Goal: Task Accomplishment & Management: Manage account settings

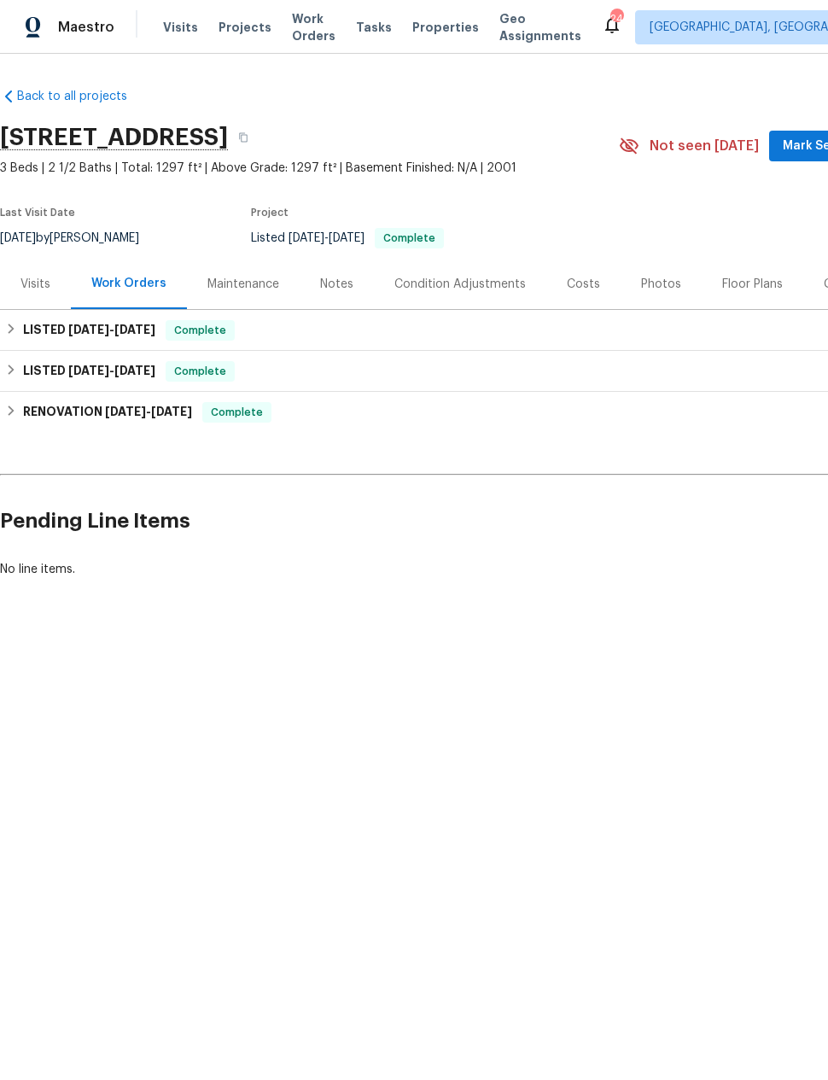
click at [246, 283] on div "Maintenance" at bounding box center [243, 284] width 72 height 17
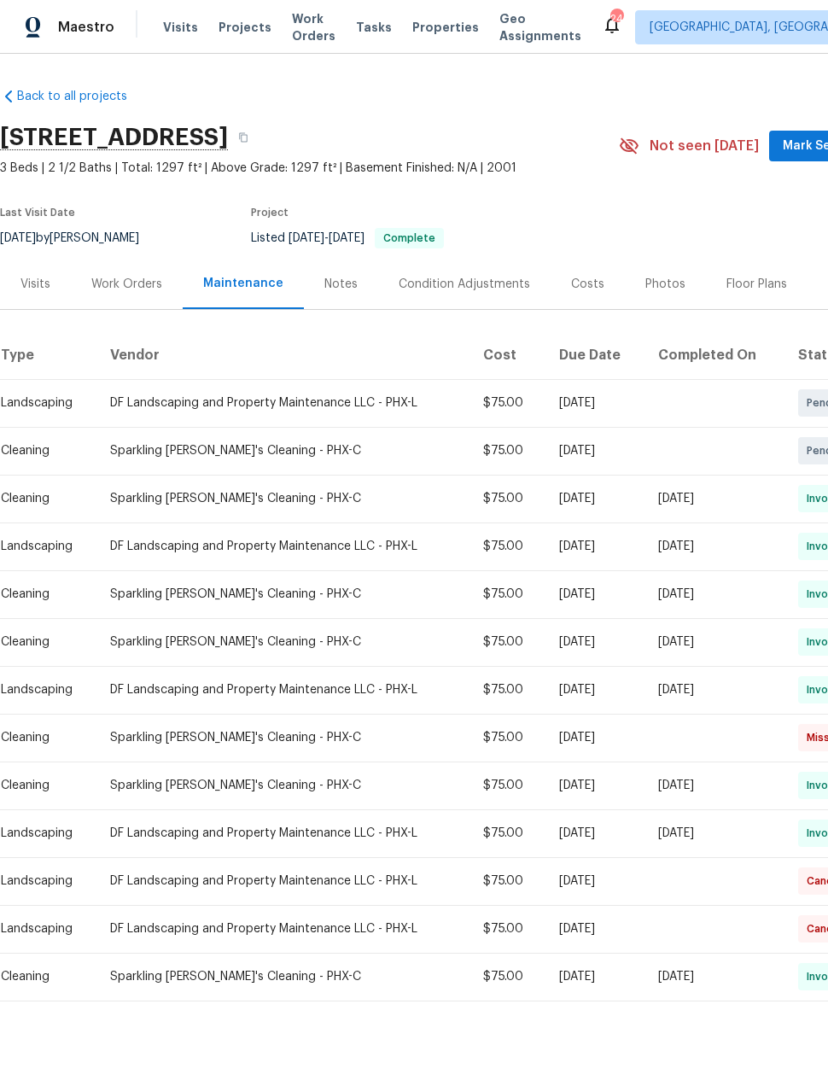
click at [119, 276] on div "Work Orders" at bounding box center [126, 284] width 71 height 17
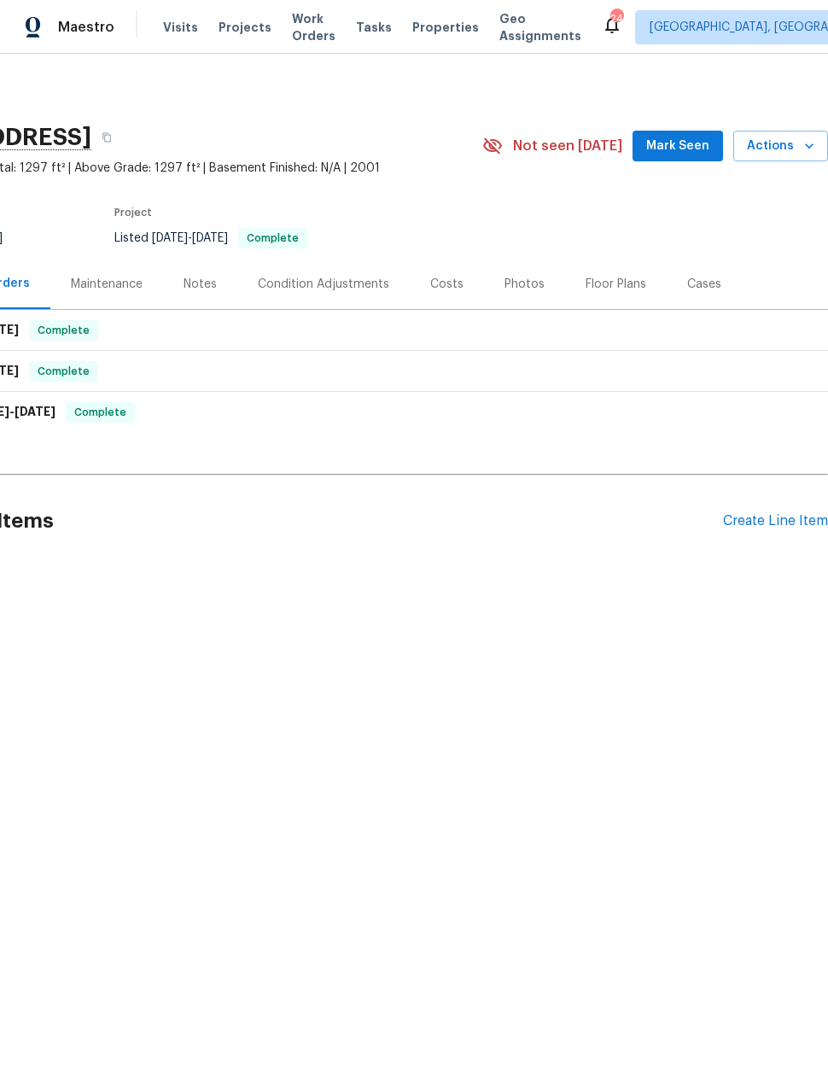
scroll to position [0, 137]
click at [757, 522] on div "Create Line Item" at bounding box center [775, 521] width 105 height 16
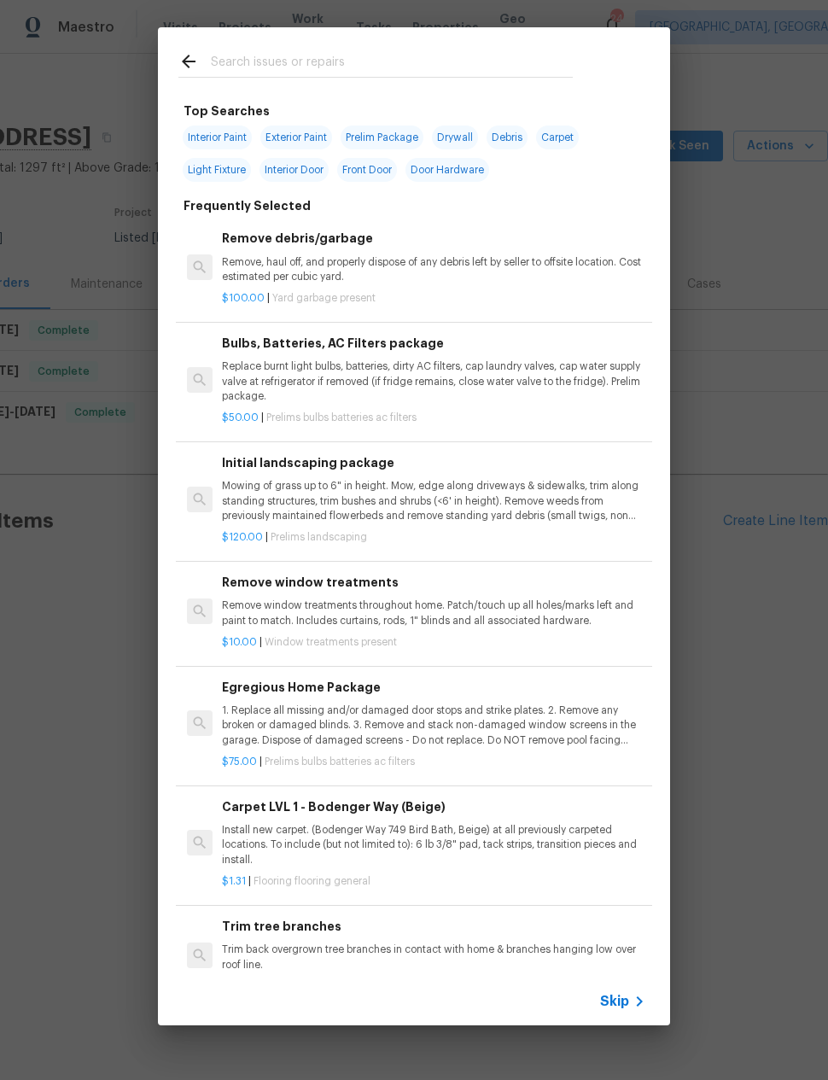
click at [406, 491] on p "Mowing of grass up to 6" in height. Mow, edge along driveways & sidewalks, trim…" at bounding box center [433, 501] width 423 height 44
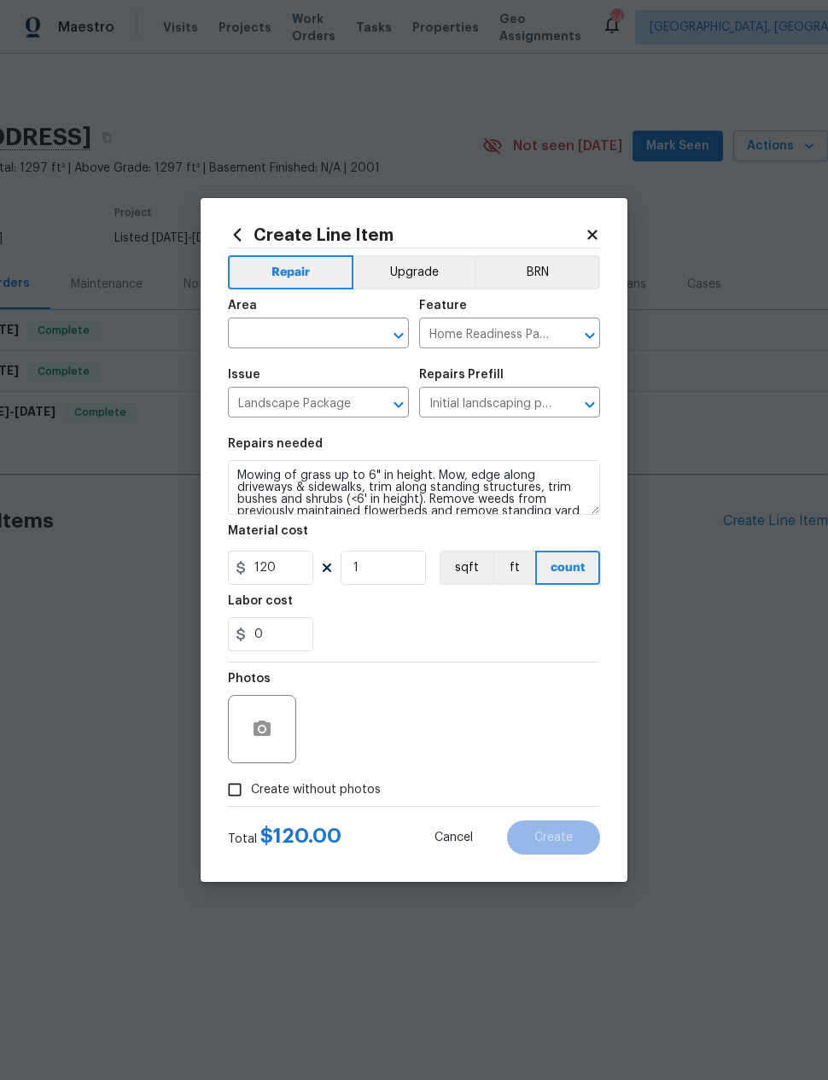
click at [308, 342] on input "text" at bounding box center [294, 335] width 133 height 26
click at [321, 400] on li "Exterior Overall" at bounding box center [318, 401] width 181 height 28
type input "Exterior Overall"
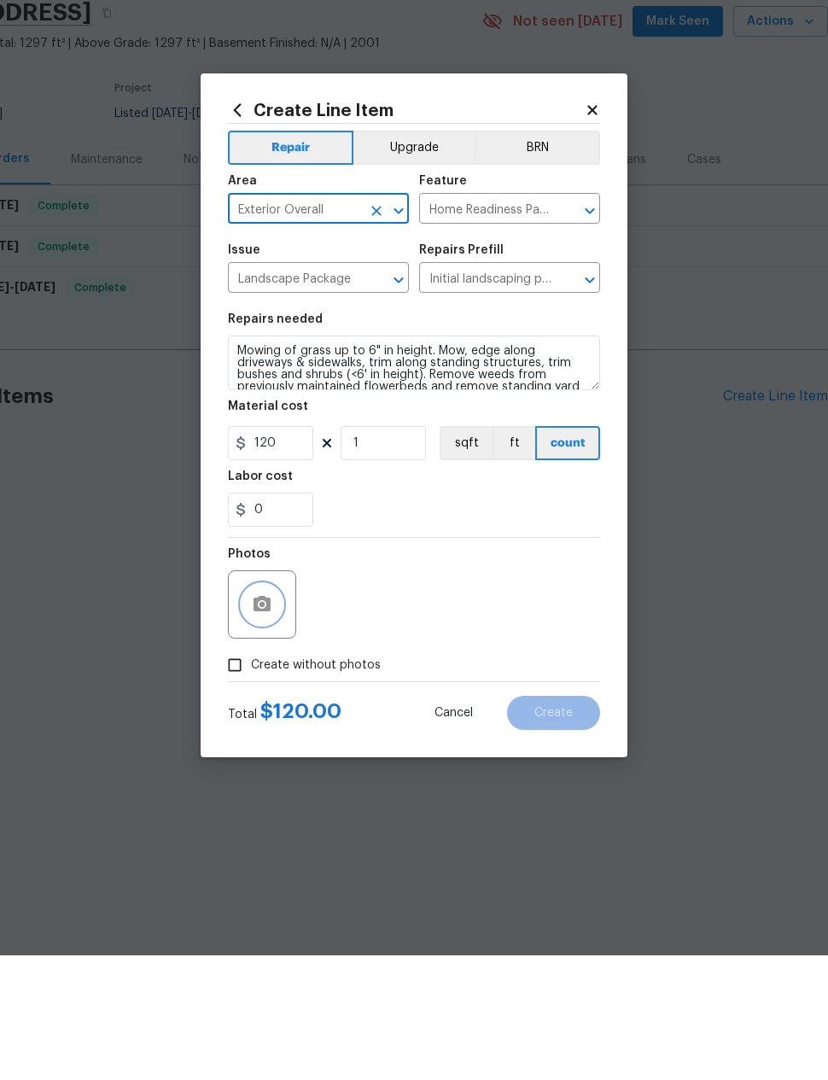
click at [257, 721] on icon "button" at bounding box center [262, 728] width 17 height 15
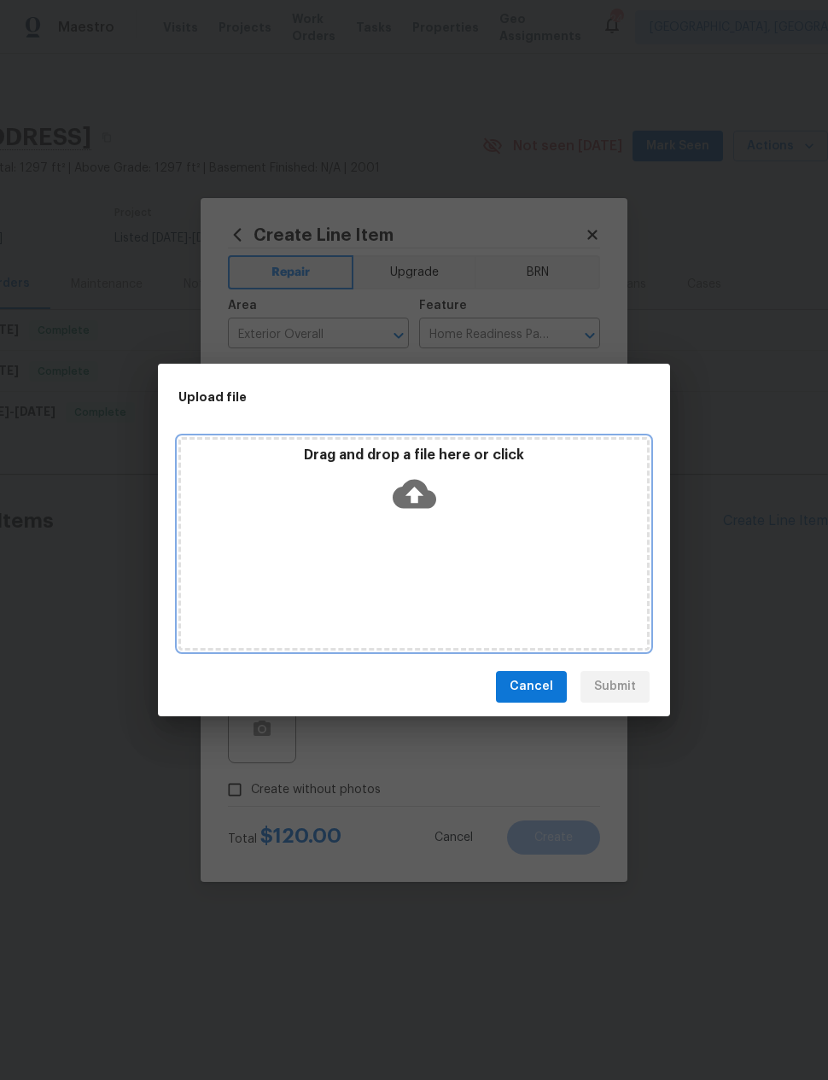
click at [425, 482] on icon at bounding box center [415, 494] width 44 height 44
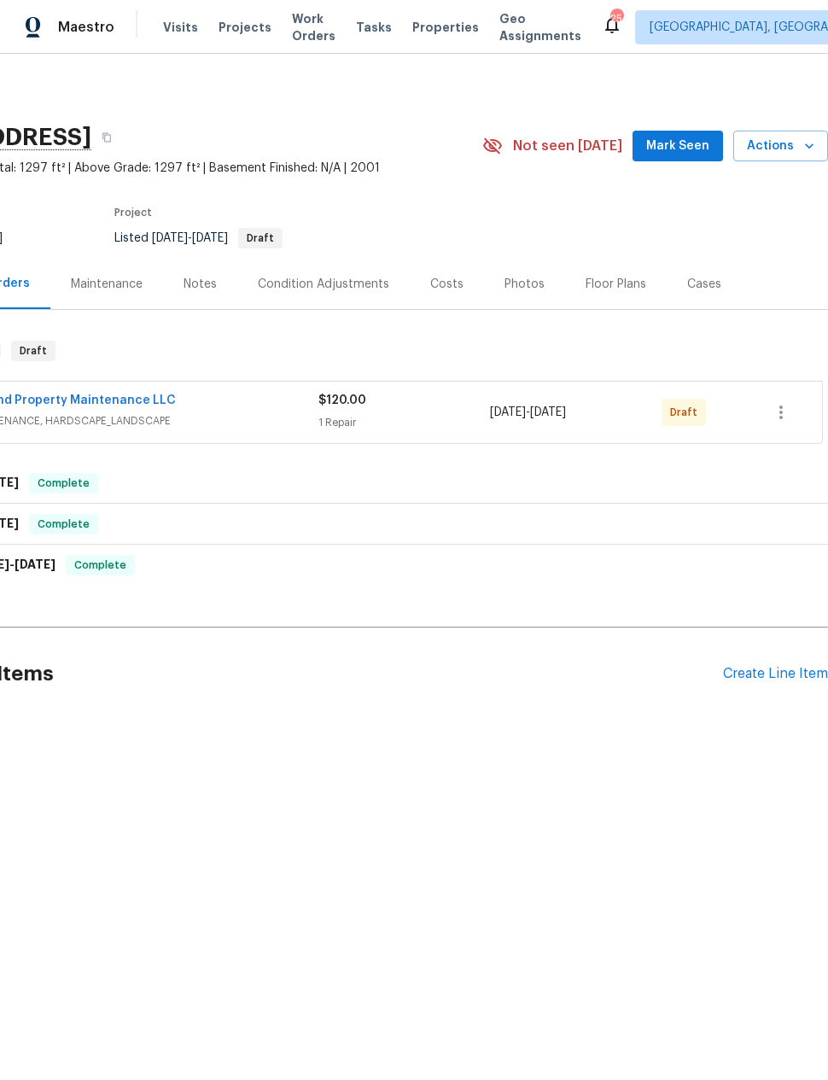
scroll to position [0, 137]
click at [780, 414] on icon "button" at bounding box center [781, 412] width 20 height 20
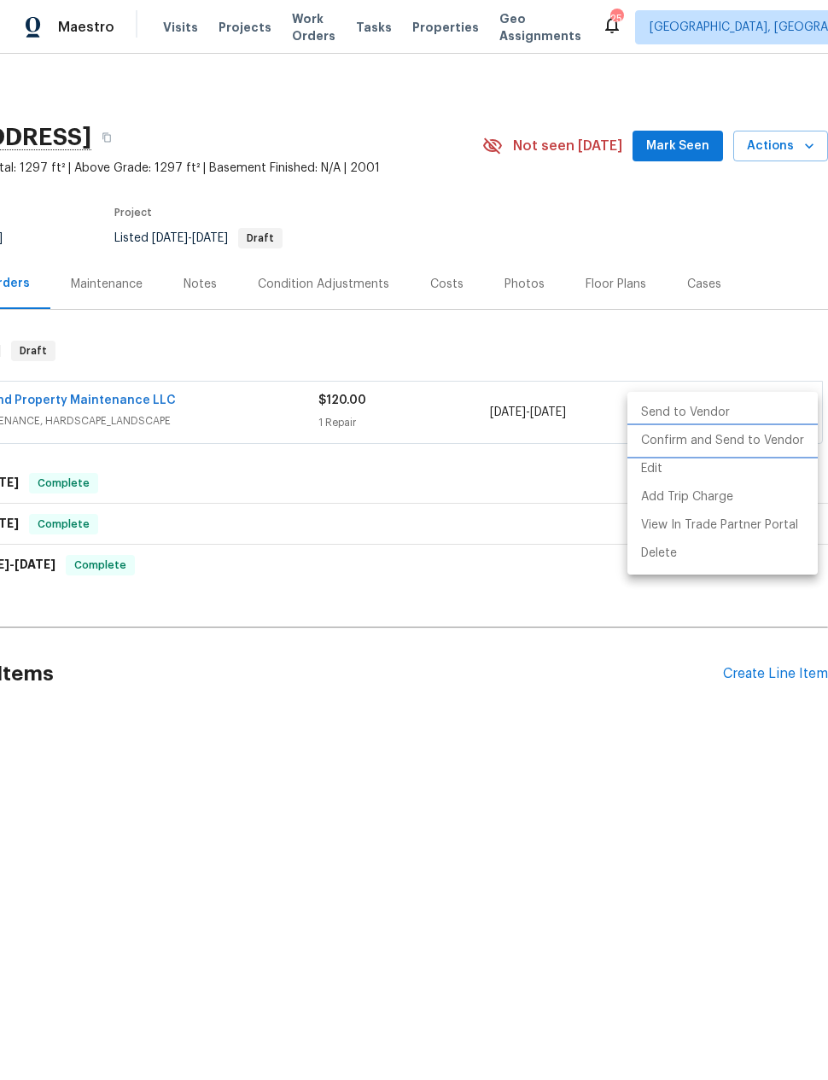
click at [763, 442] on li "Confirm and Send to Vendor" at bounding box center [723, 441] width 190 height 28
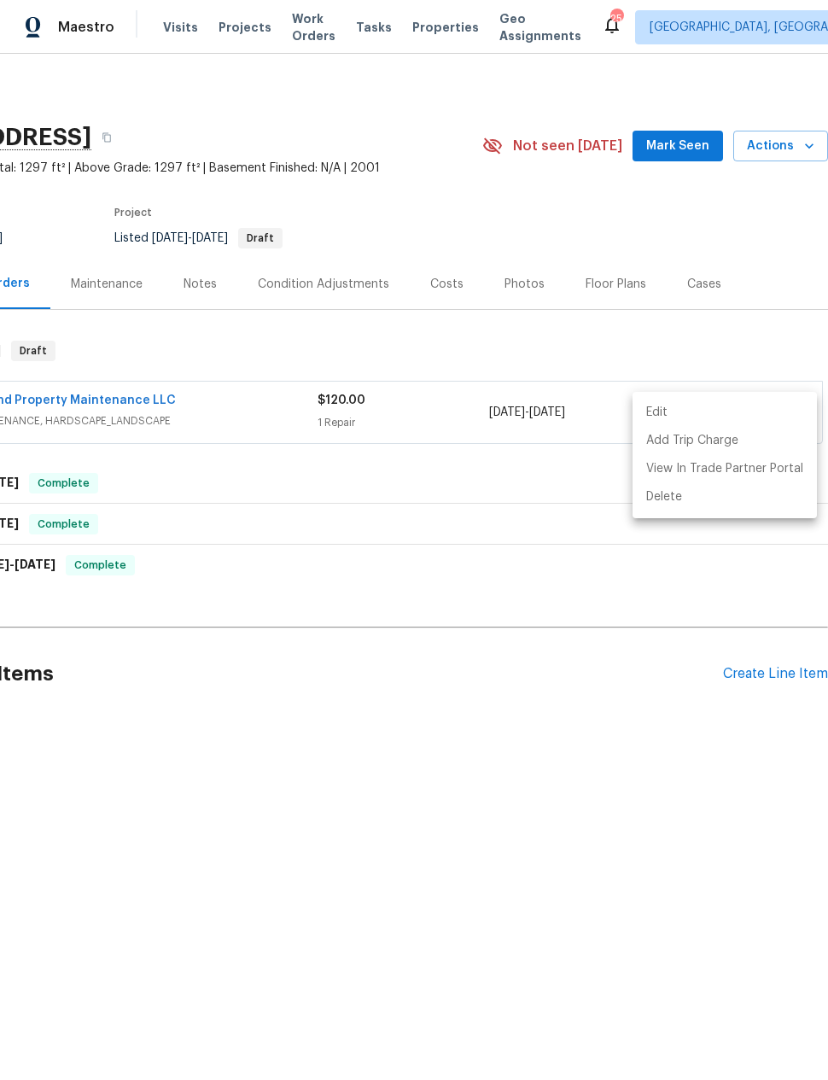
click at [560, 711] on div at bounding box center [414, 540] width 828 height 1080
click at [112, 138] on icon "button" at bounding box center [107, 137] width 10 height 10
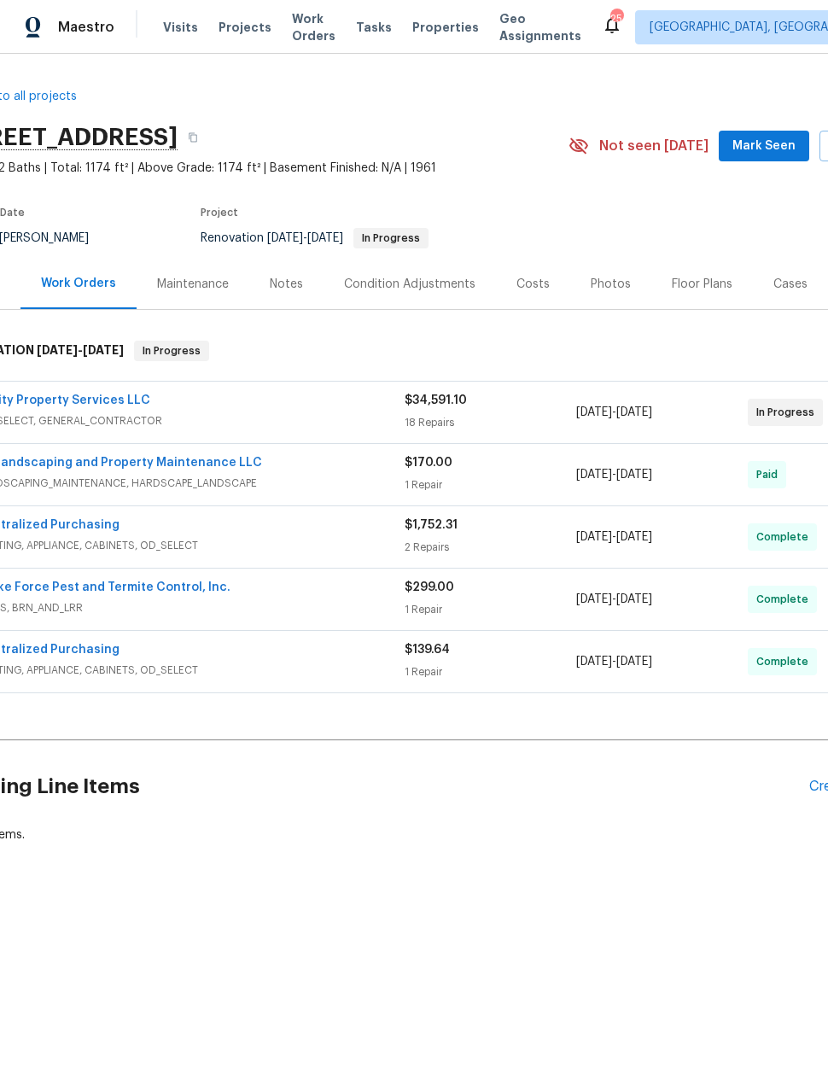
scroll to position [0, 15]
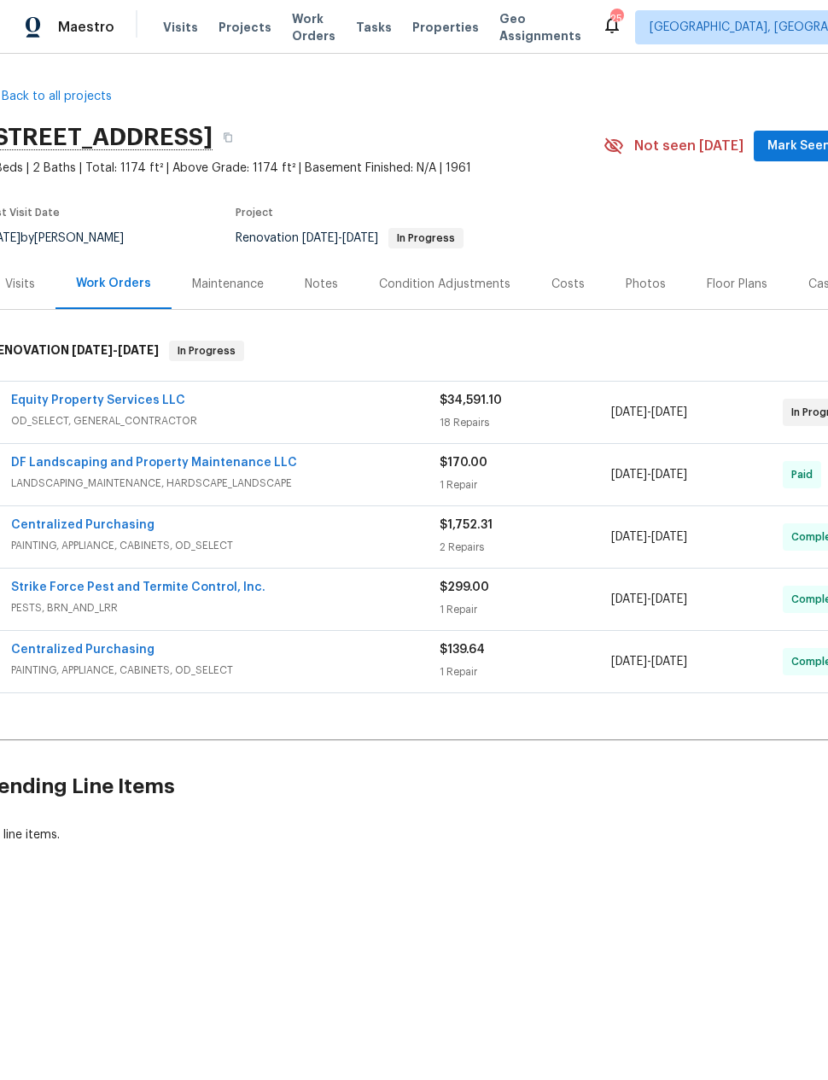
click at [644, 283] on div "Photos" at bounding box center [646, 284] width 40 height 17
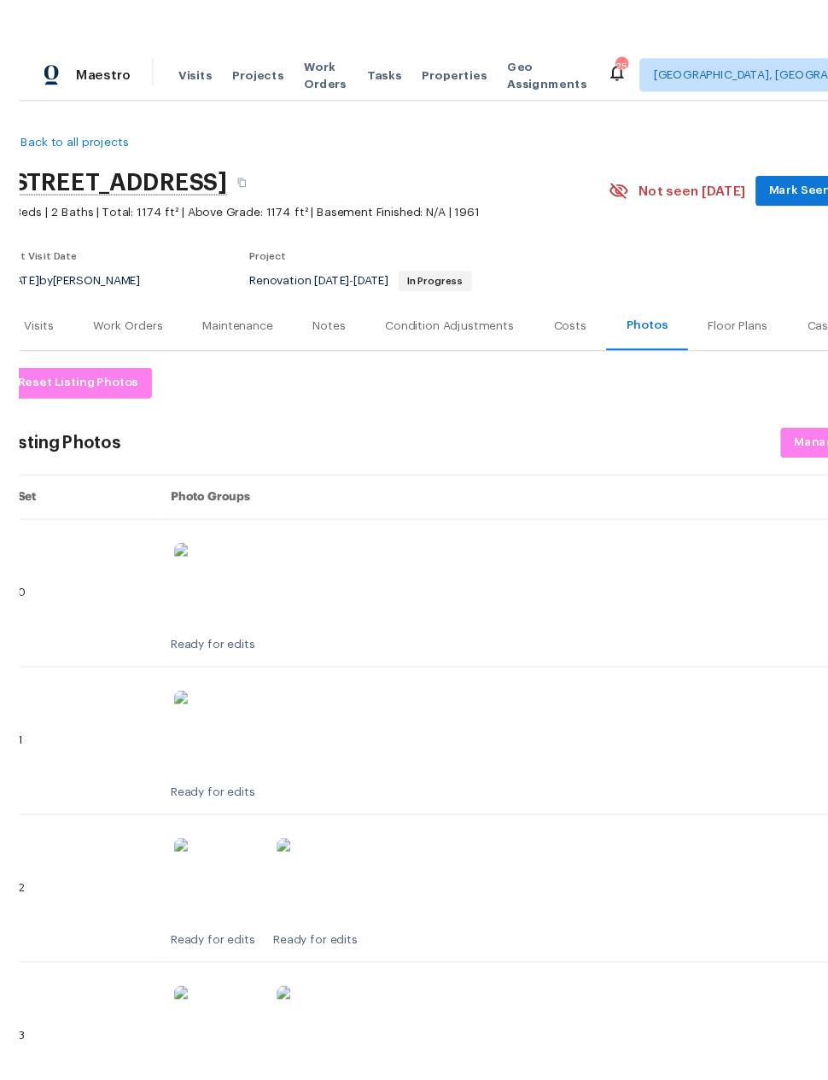
scroll to position [1, 0]
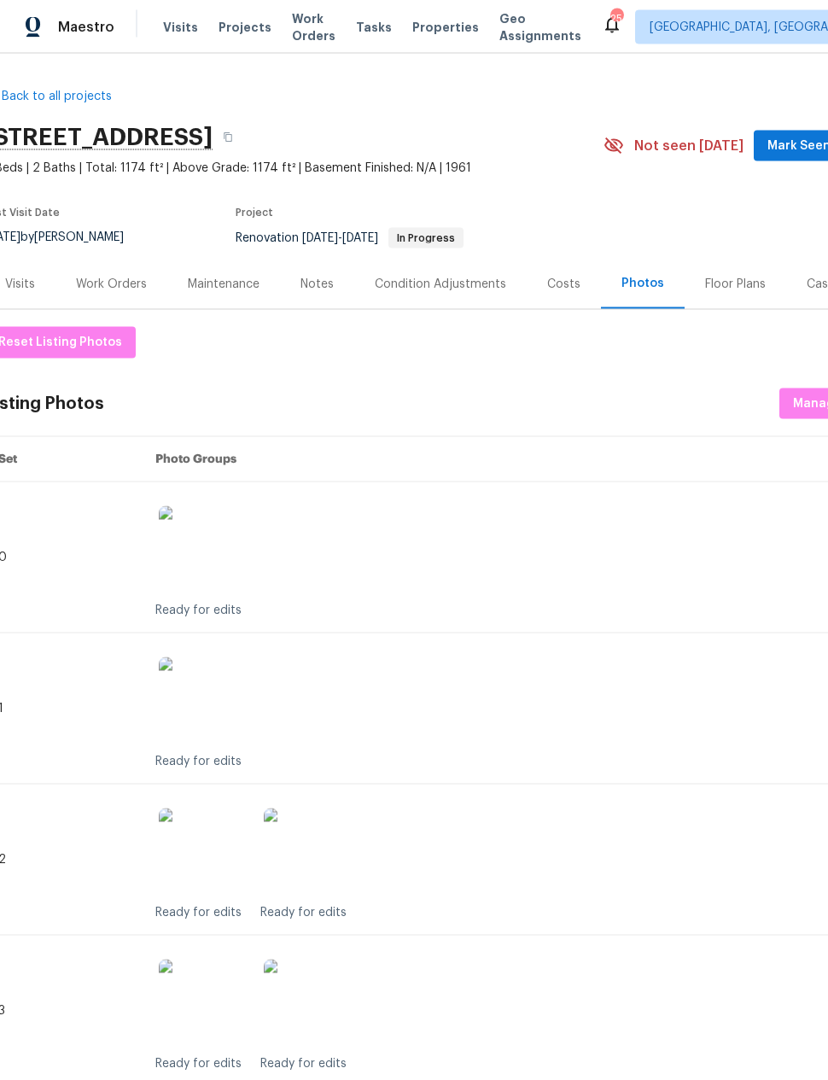
click at [105, 283] on div "Work Orders" at bounding box center [111, 284] width 71 height 17
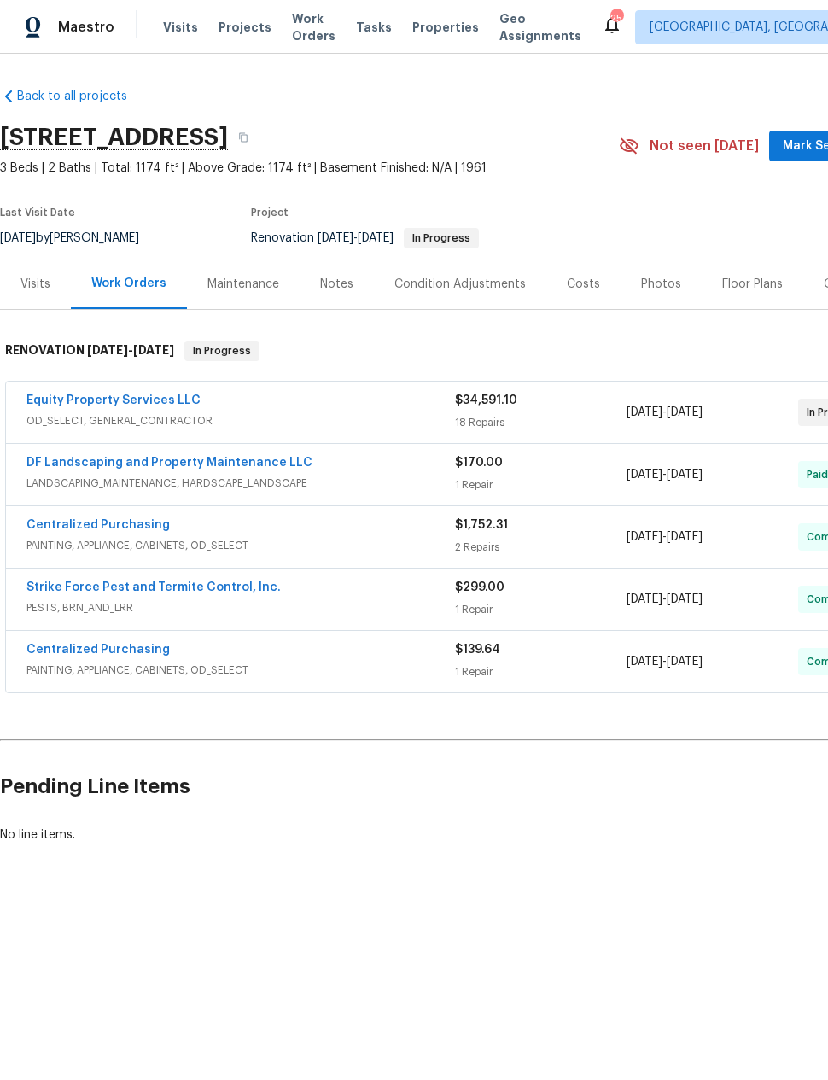
click at [152, 398] on link "Equity Property Services LLC" at bounding box center [113, 400] width 174 height 12
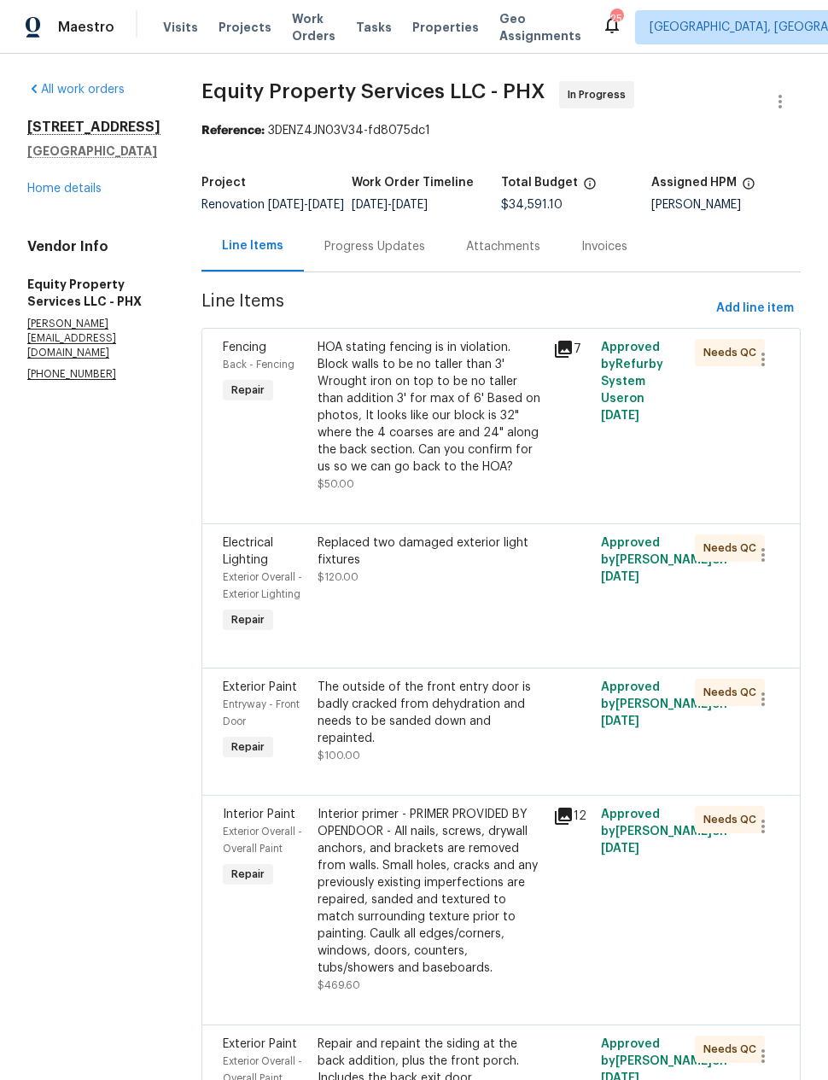
click at [338, 255] on div "Progress Updates" at bounding box center [374, 246] width 101 height 17
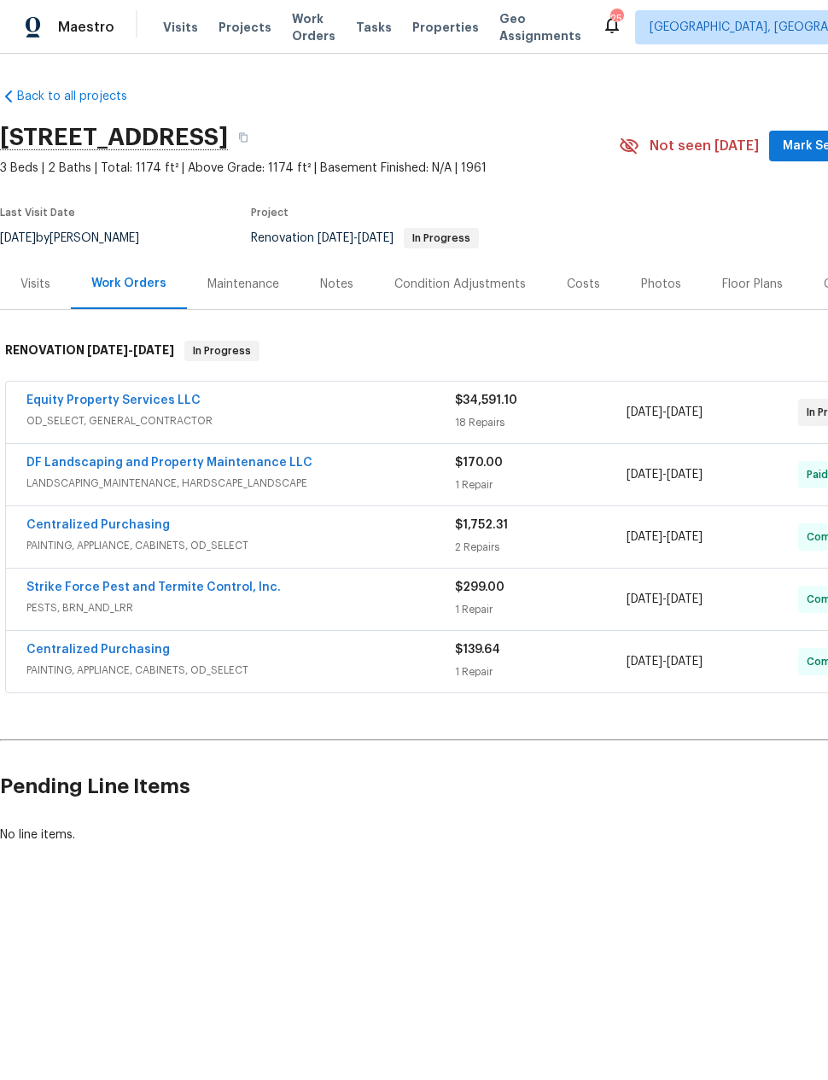
click at [143, 397] on link "Equity Property Services LLC" at bounding box center [113, 400] width 174 height 12
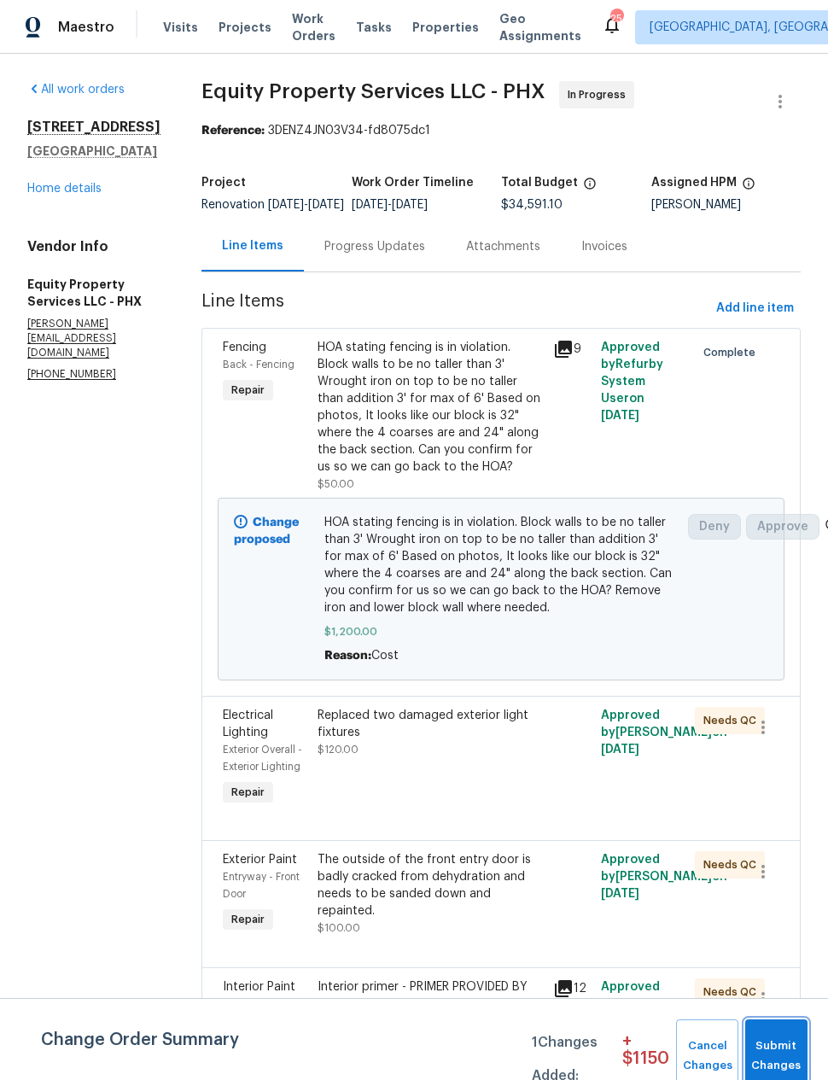
click at [780, 1042] on span "Submit Changes" at bounding box center [776, 1056] width 45 height 39
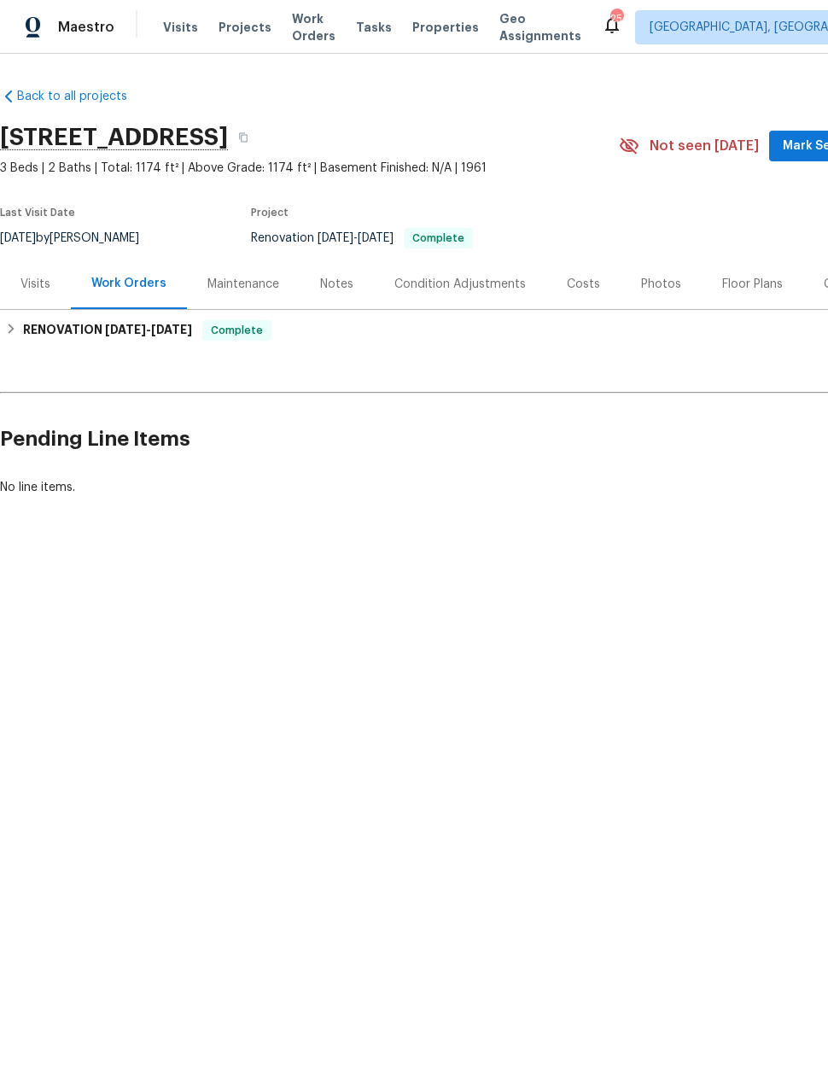
click at [651, 281] on div "Photos" at bounding box center [661, 284] width 40 height 17
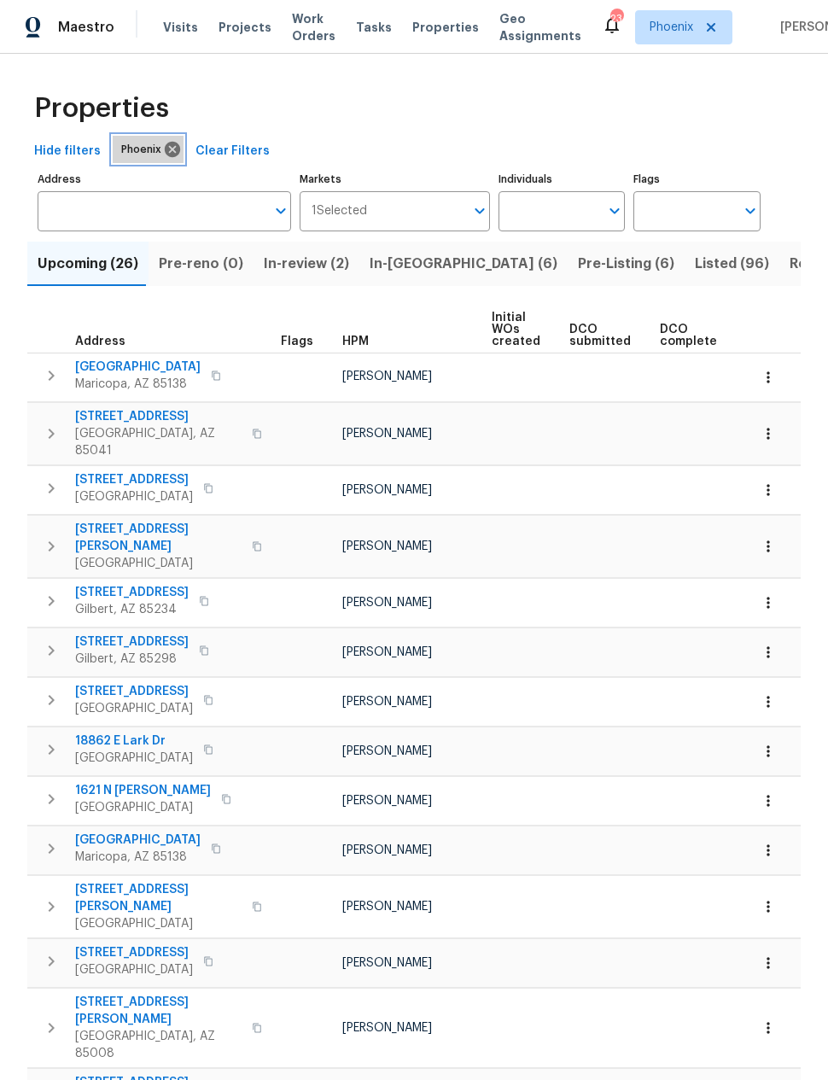
click at [152, 146] on span "Phoenix" at bounding box center [144, 149] width 47 height 17
click at [163, 155] on icon at bounding box center [172, 149] width 19 height 19
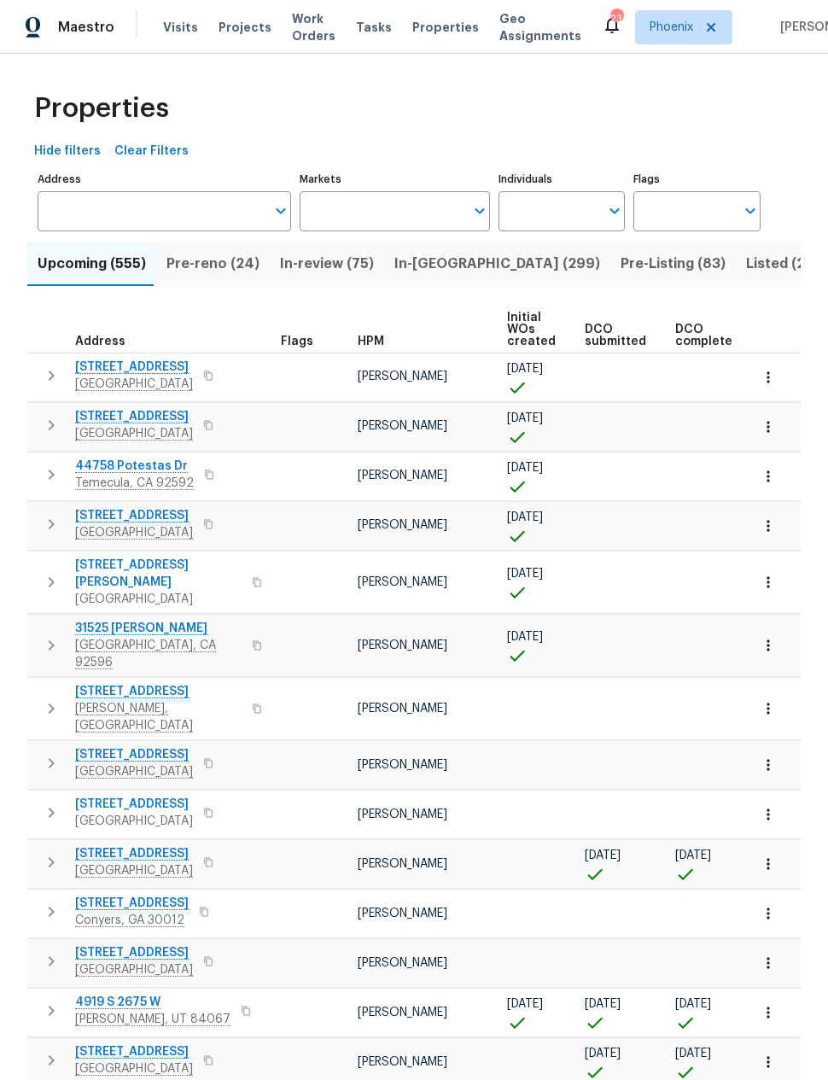
click at [453, 207] on input "Markets" at bounding box center [382, 211] width 165 height 40
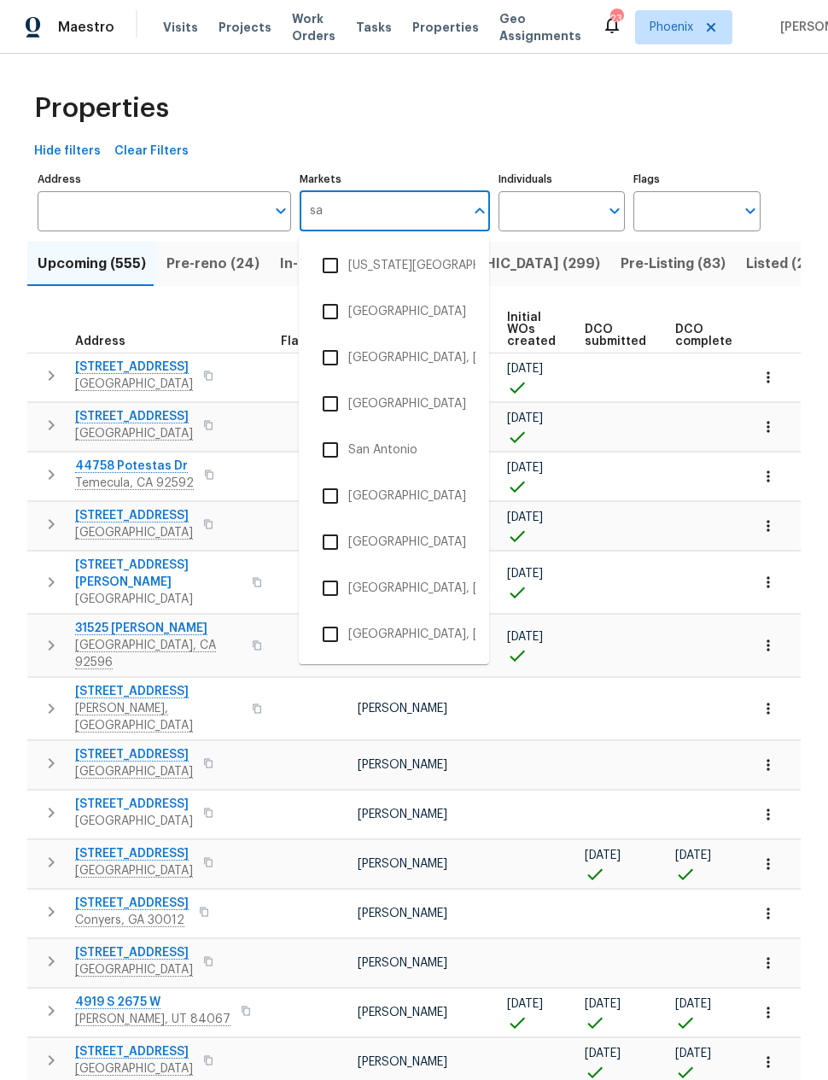
type input "sav"
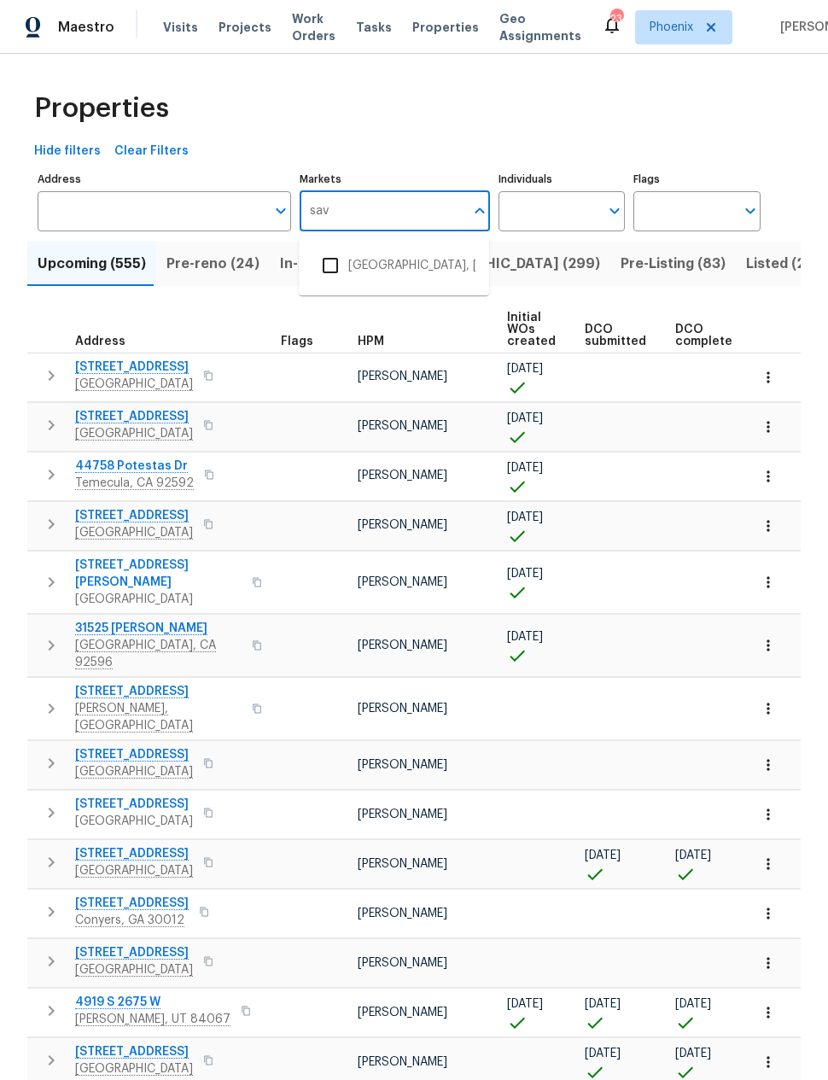
click at [325, 260] on input "checkbox" at bounding box center [330, 266] width 36 height 36
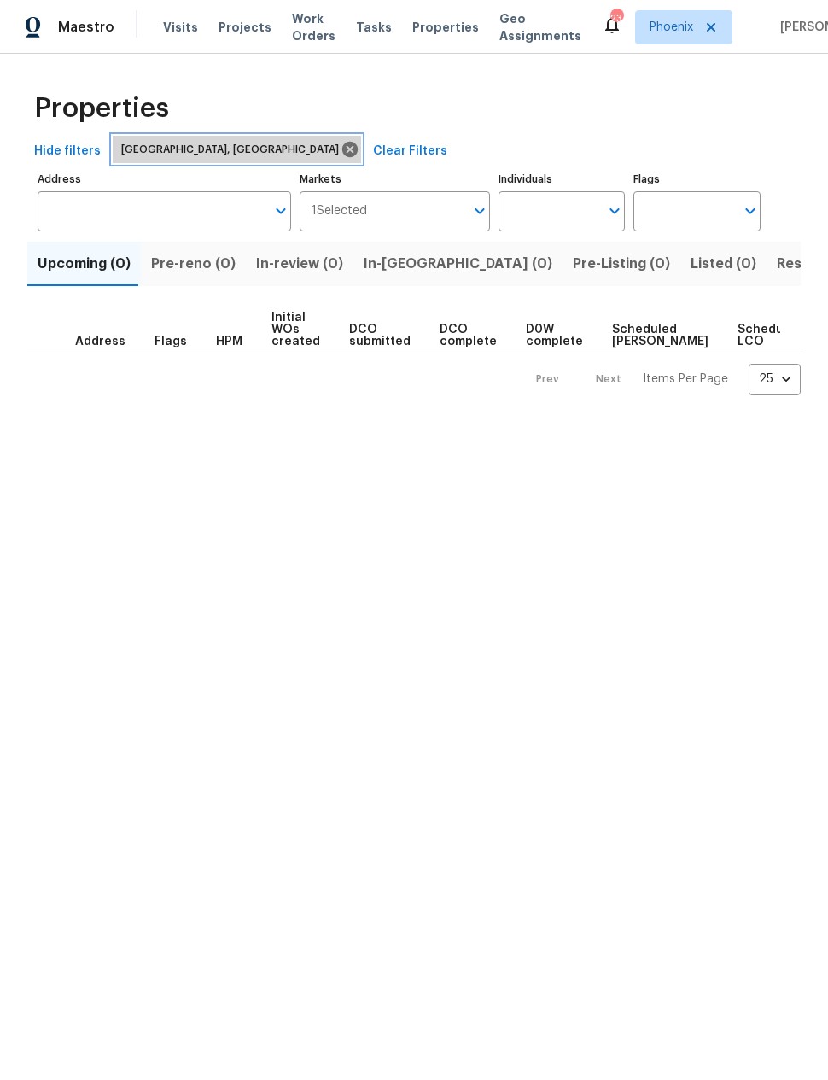
click at [342, 153] on icon at bounding box center [349, 149] width 15 height 15
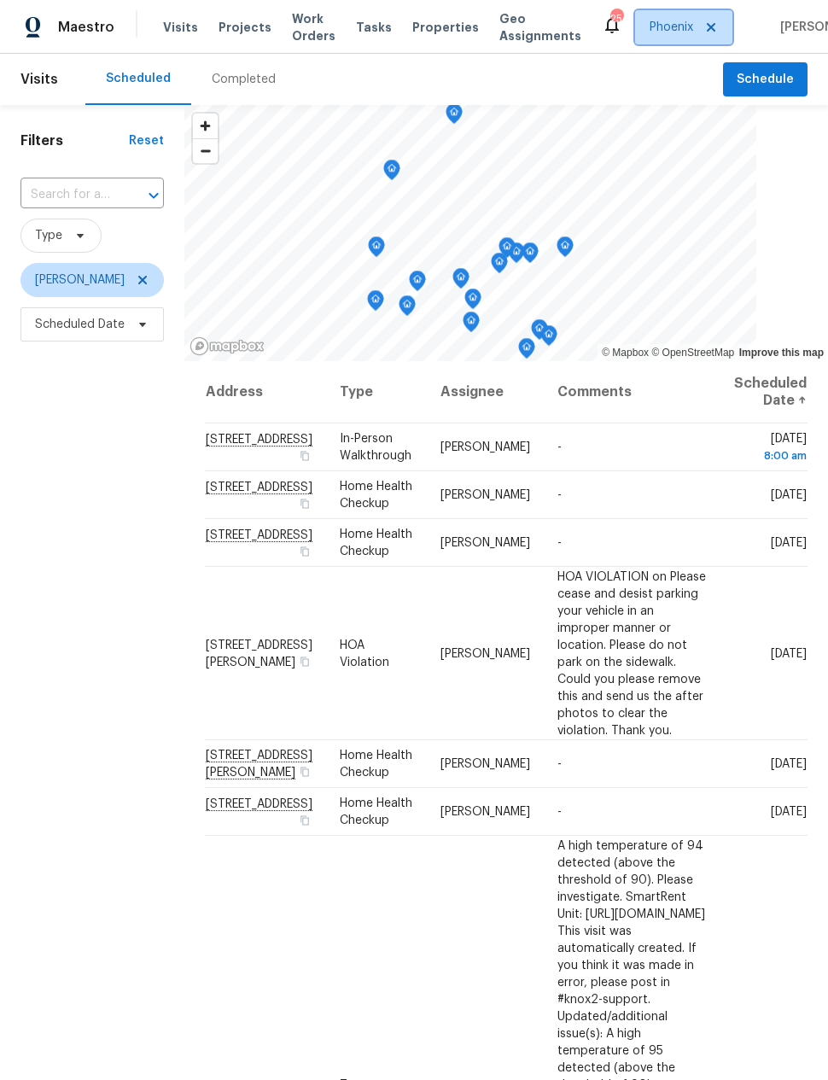
click at [658, 24] on span "Phoenix" at bounding box center [672, 27] width 44 height 17
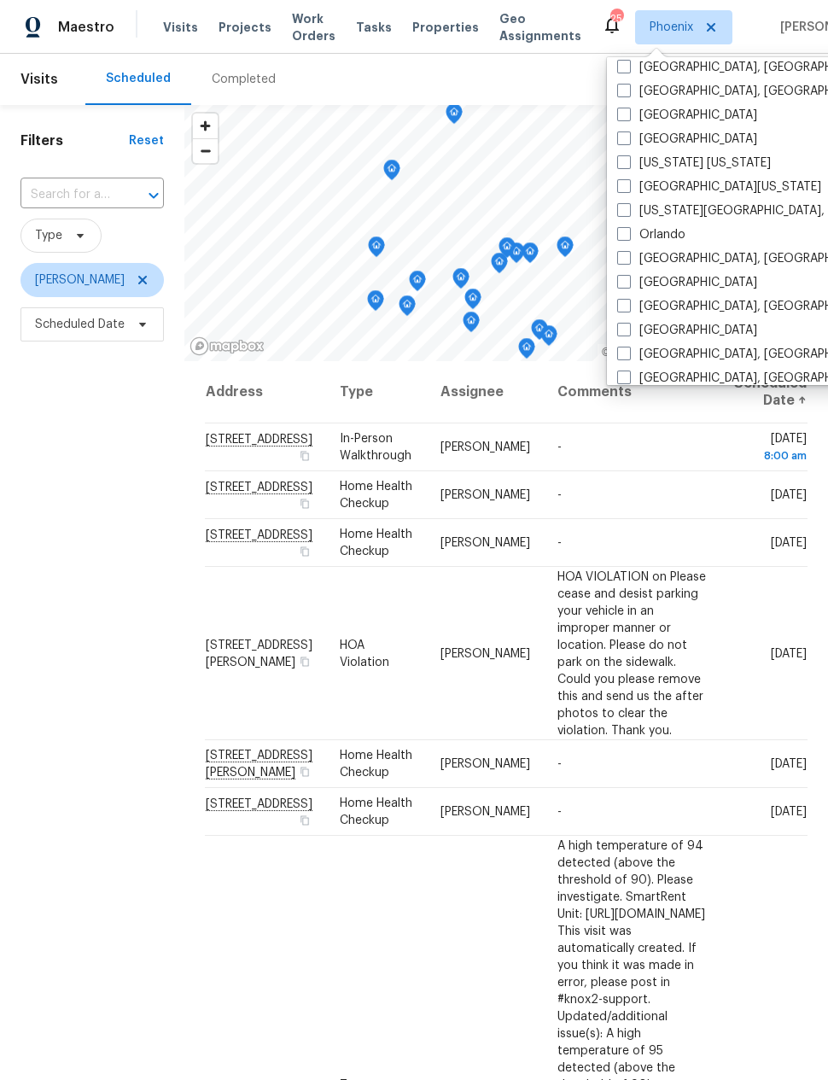
scroll to position [842, 0]
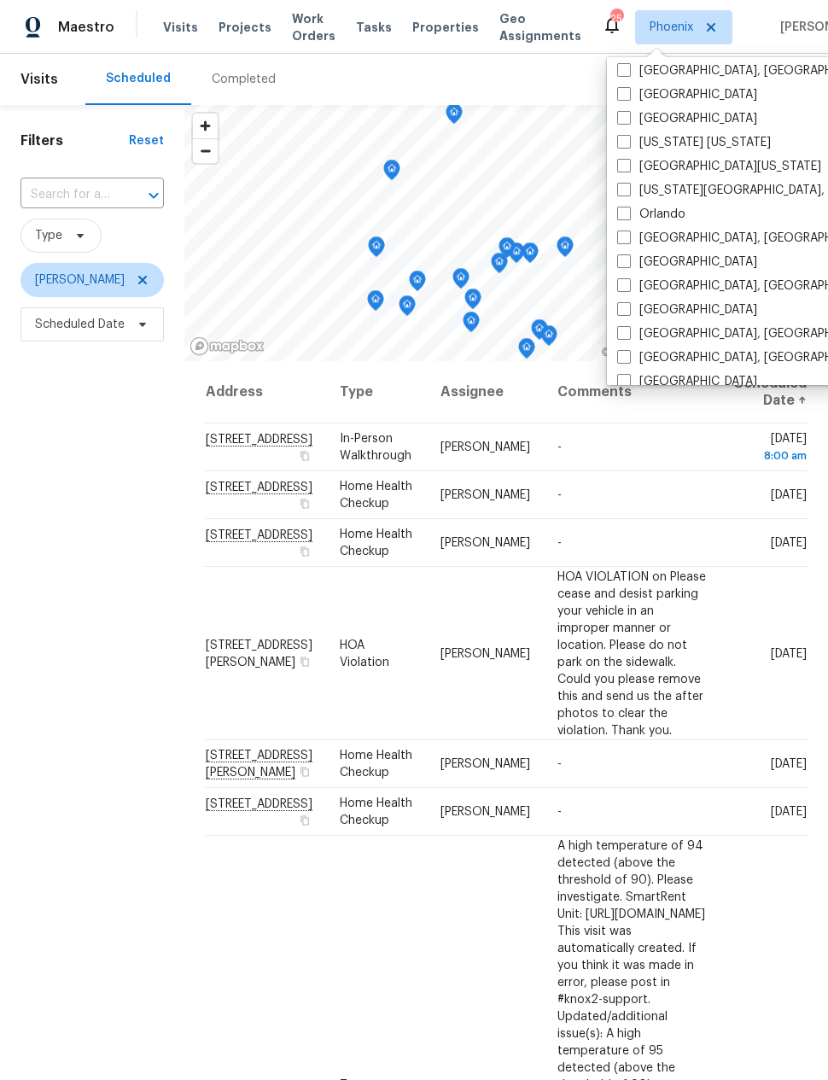
click at [629, 286] on span at bounding box center [624, 285] width 14 height 14
click at [628, 286] on input "[GEOGRAPHIC_DATA], [GEOGRAPHIC_DATA]" at bounding box center [622, 282] width 11 height 11
checkbox input "true"
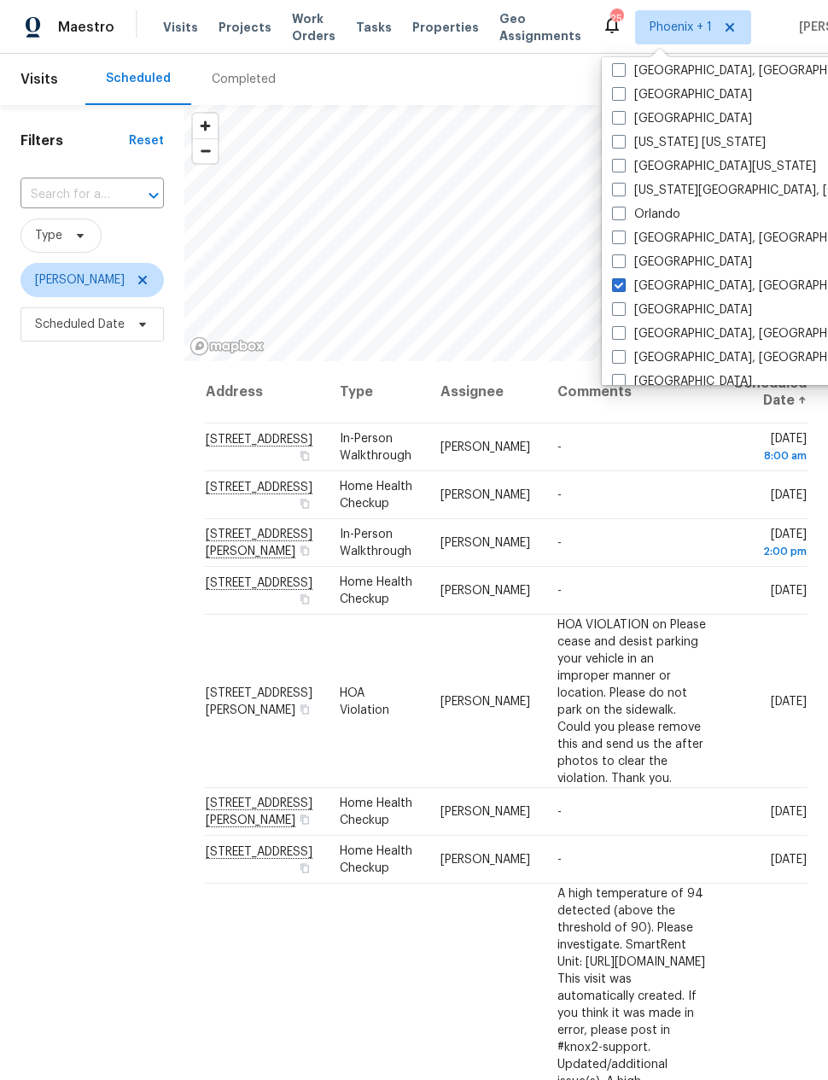
click at [91, 821] on div "Filters Reset ​ Type [PERSON_NAME] Scheduled Date" at bounding box center [92, 665] width 184 height 1120
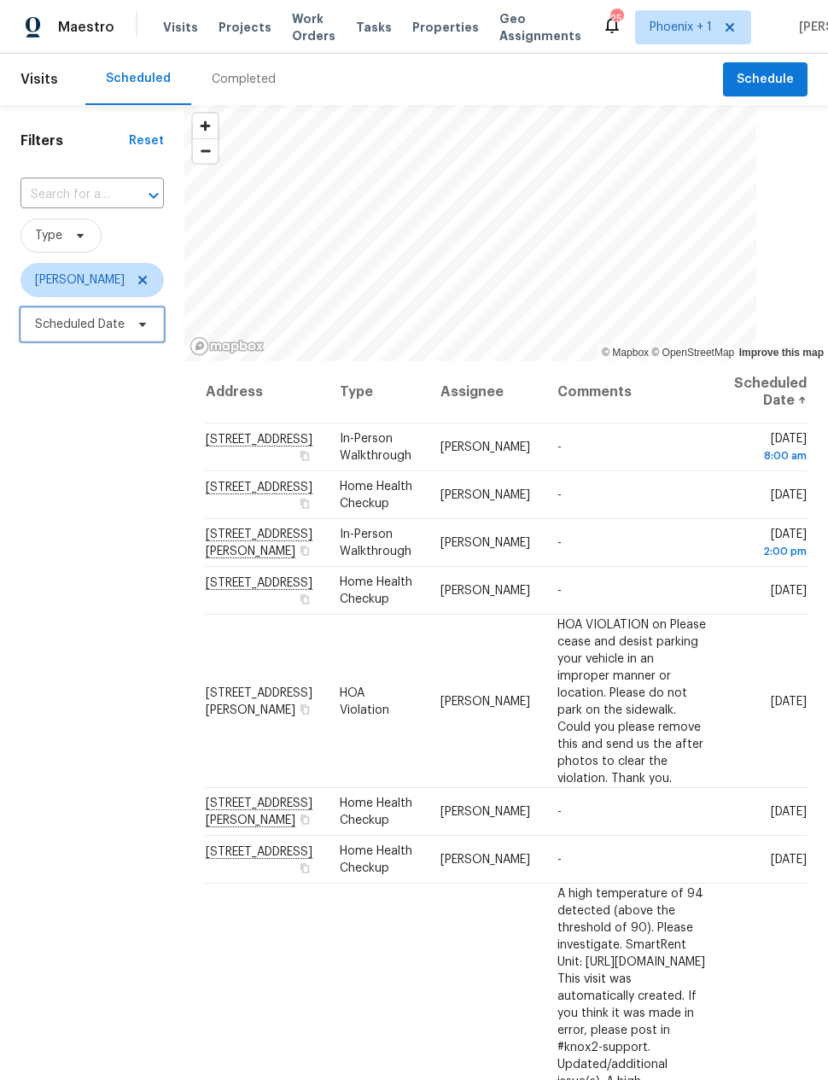
click at [123, 314] on span "Scheduled Date" at bounding box center [91, 324] width 143 height 34
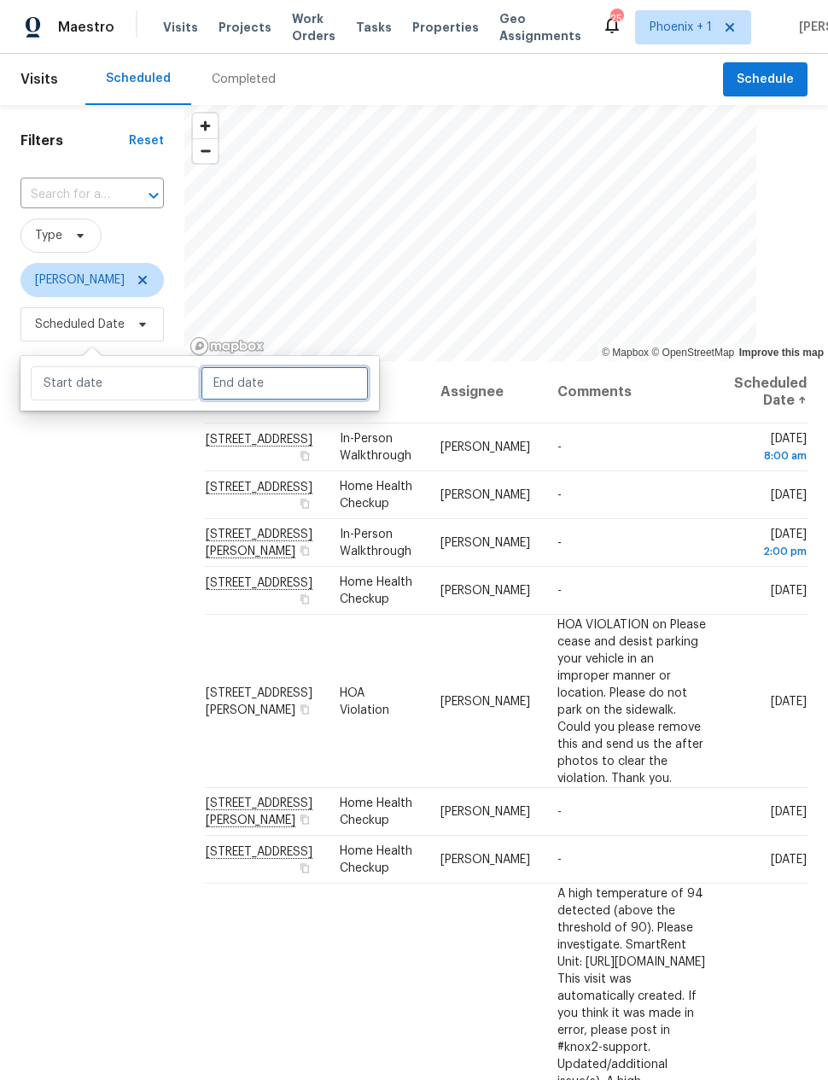
click at [296, 380] on input "text" at bounding box center [285, 383] width 168 height 34
select select "8"
select select "2025"
select select "9"
select select "2025"
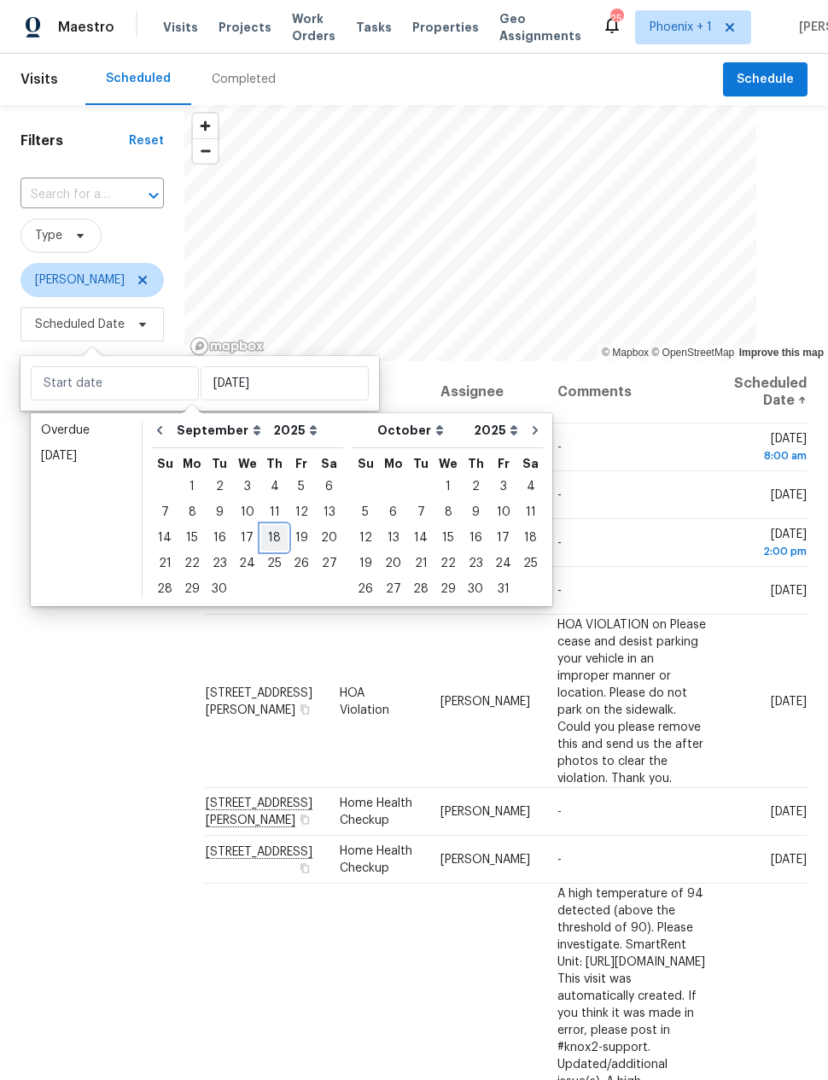
click at [268, 534] on div "18" at bounding box center [274, 538] width 26 height 24
type input "[DATE]"
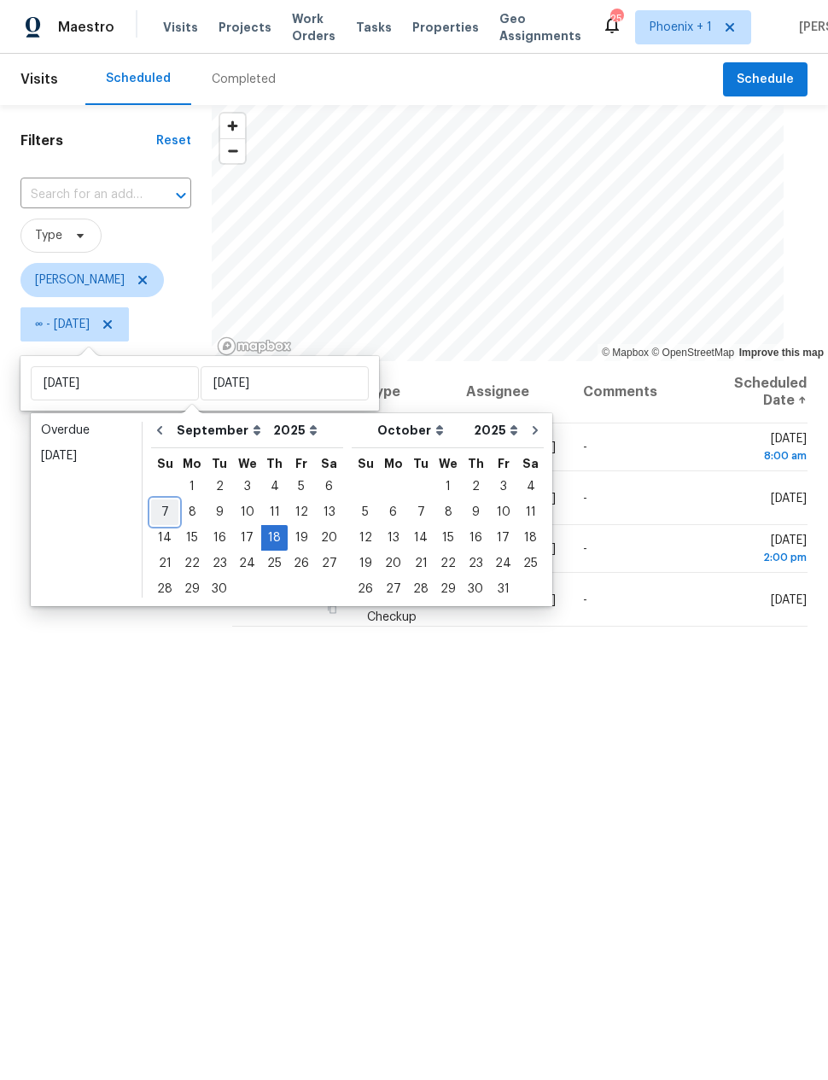
click at [162, 509] on div "7" at bounding box center [164, 512] width 27 height 24
type input "[DATE]"
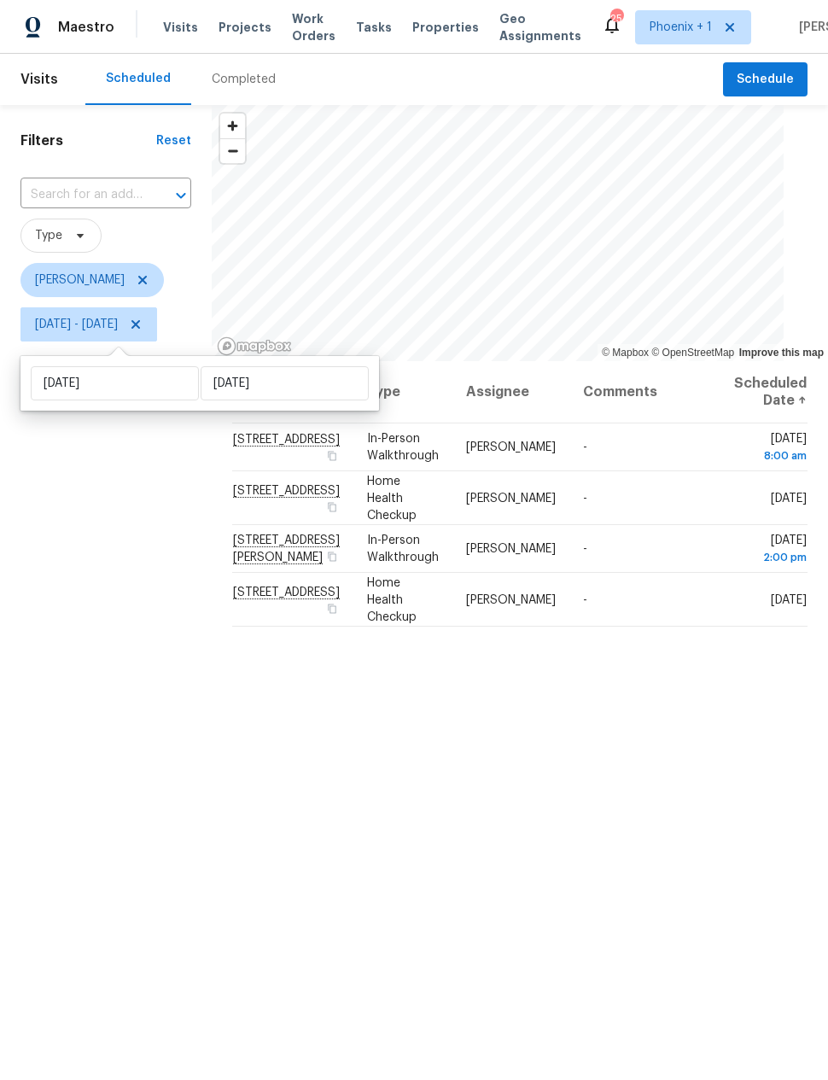
click at [98, 822] on div "Filters Reset ​ Type [PERSON_NAME] [DATE] - [DATE]" at bounding box center [106, 665] width 212 height 1120
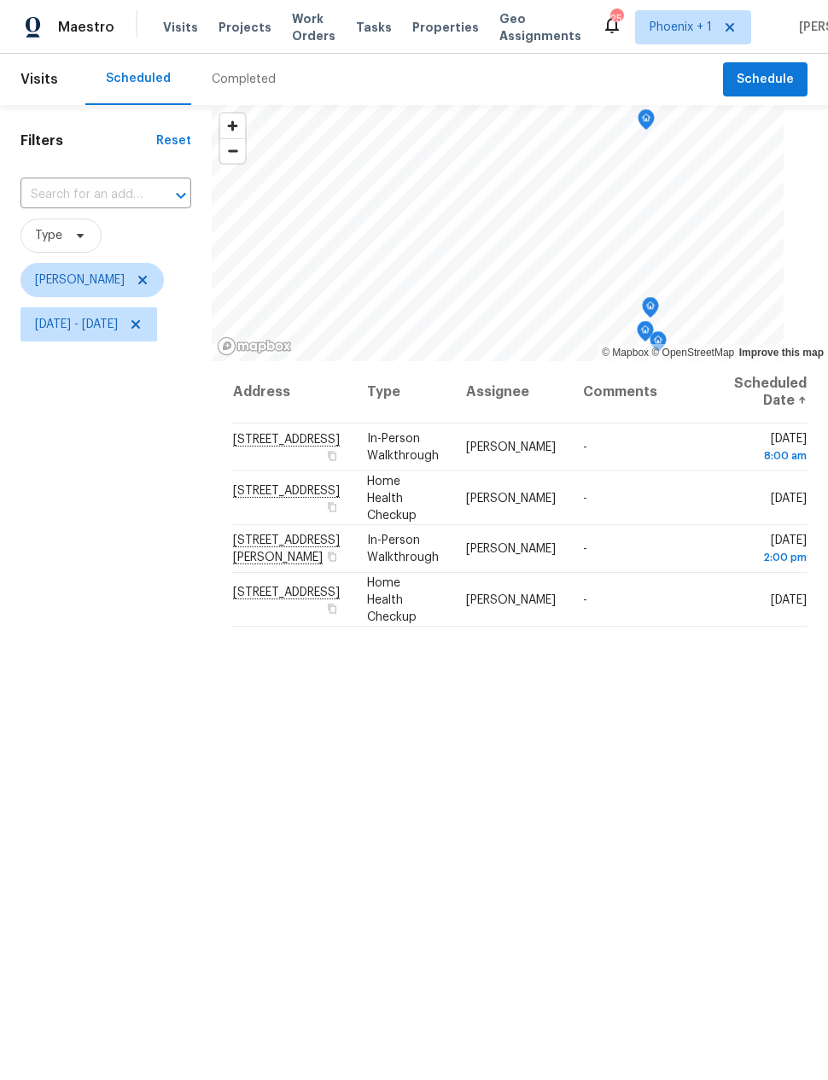
click at [114, 855] on div "Filters Reset ​ Type [PERSON_NAME] [DATE] - [DATE]" at bounding box center [106, 665] width 212 height 1120
